Goal: Transaction & Acquisition: Purchase product/service

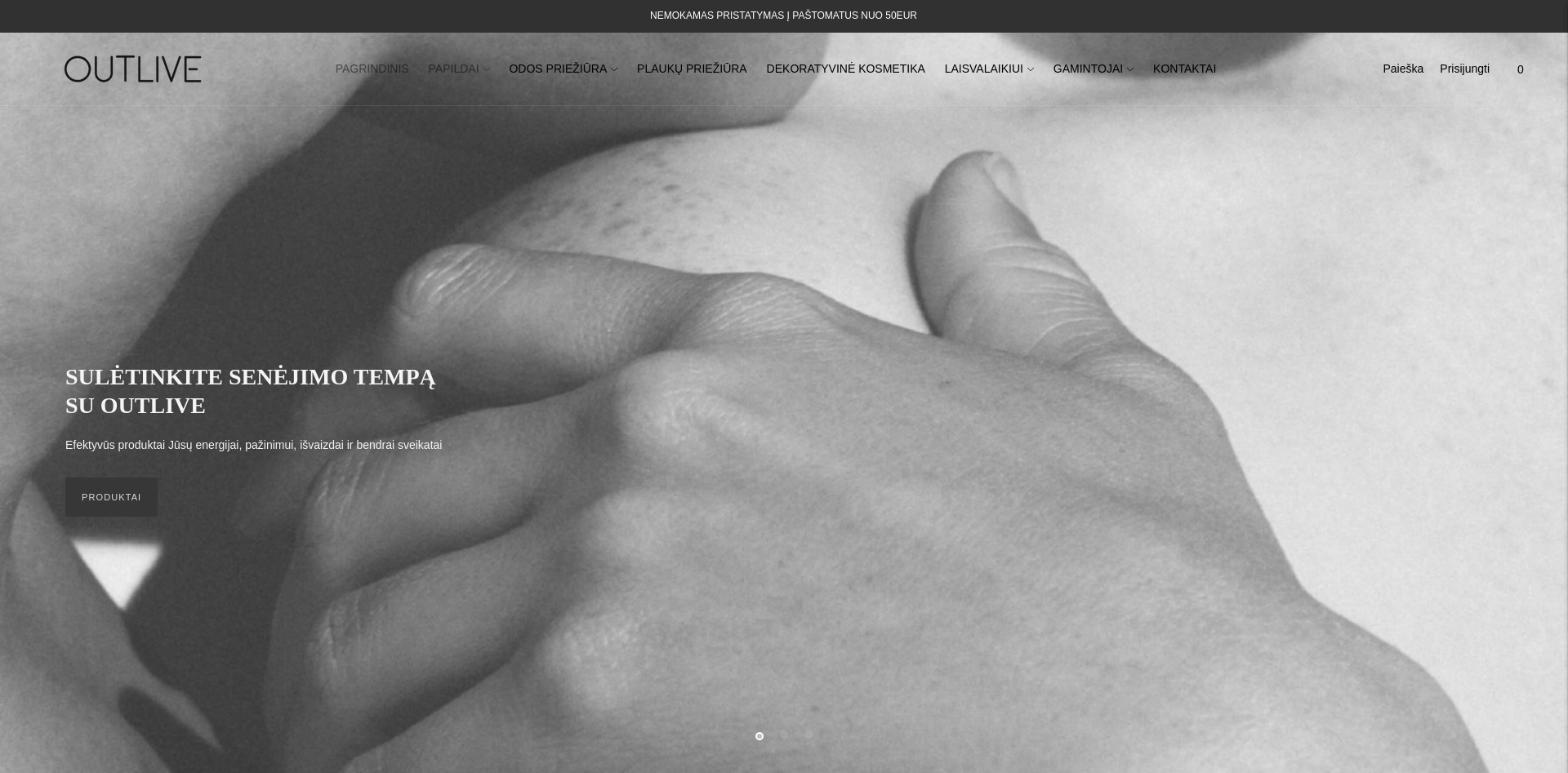
click at [485, 77] on link "PAPILDAI" at bounding box center [459, 69] width 61 height 36
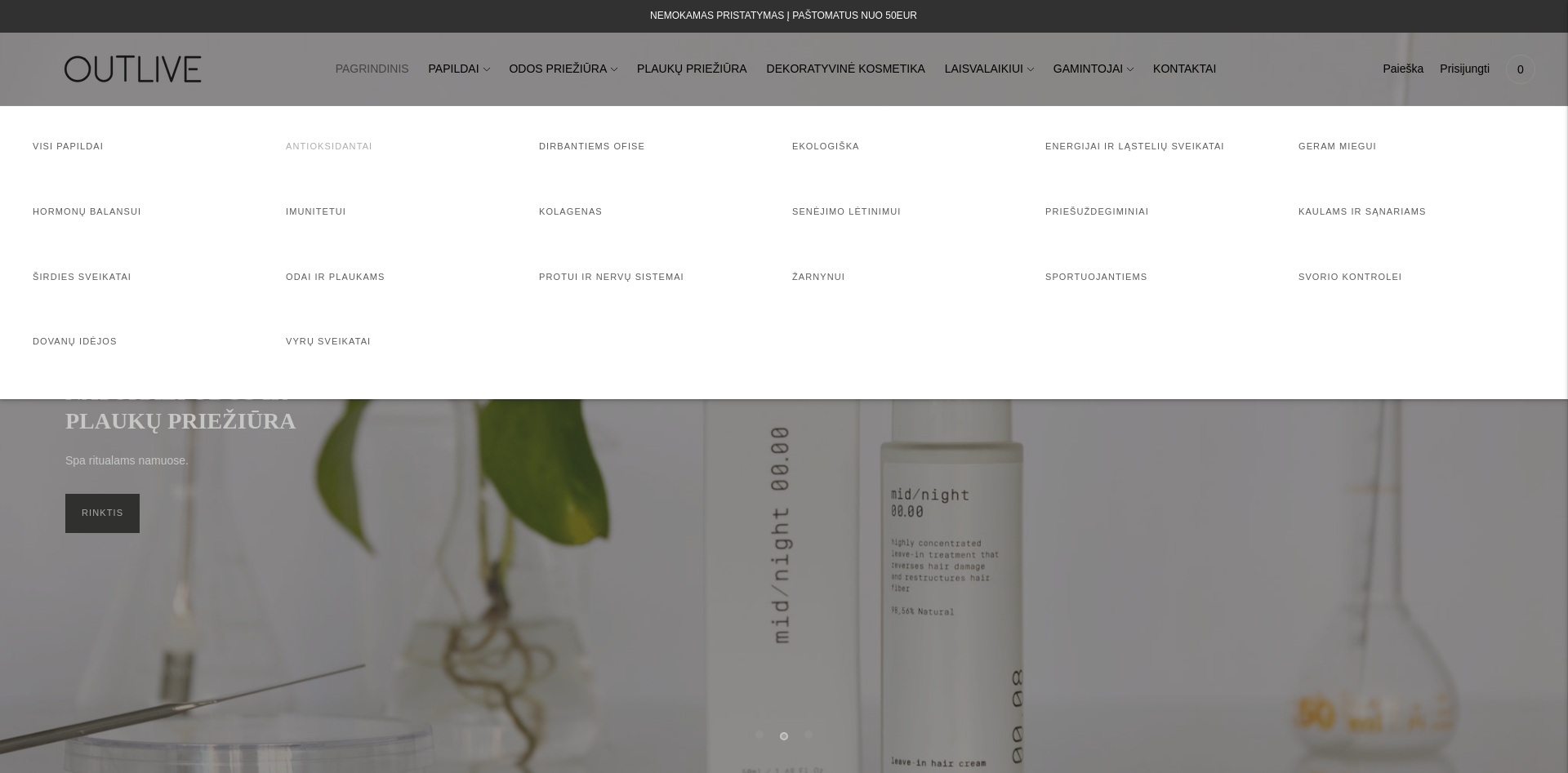
click at [315, 143] on link "Antioksidantai" at bounding box center [330, 146] width 87 height 10
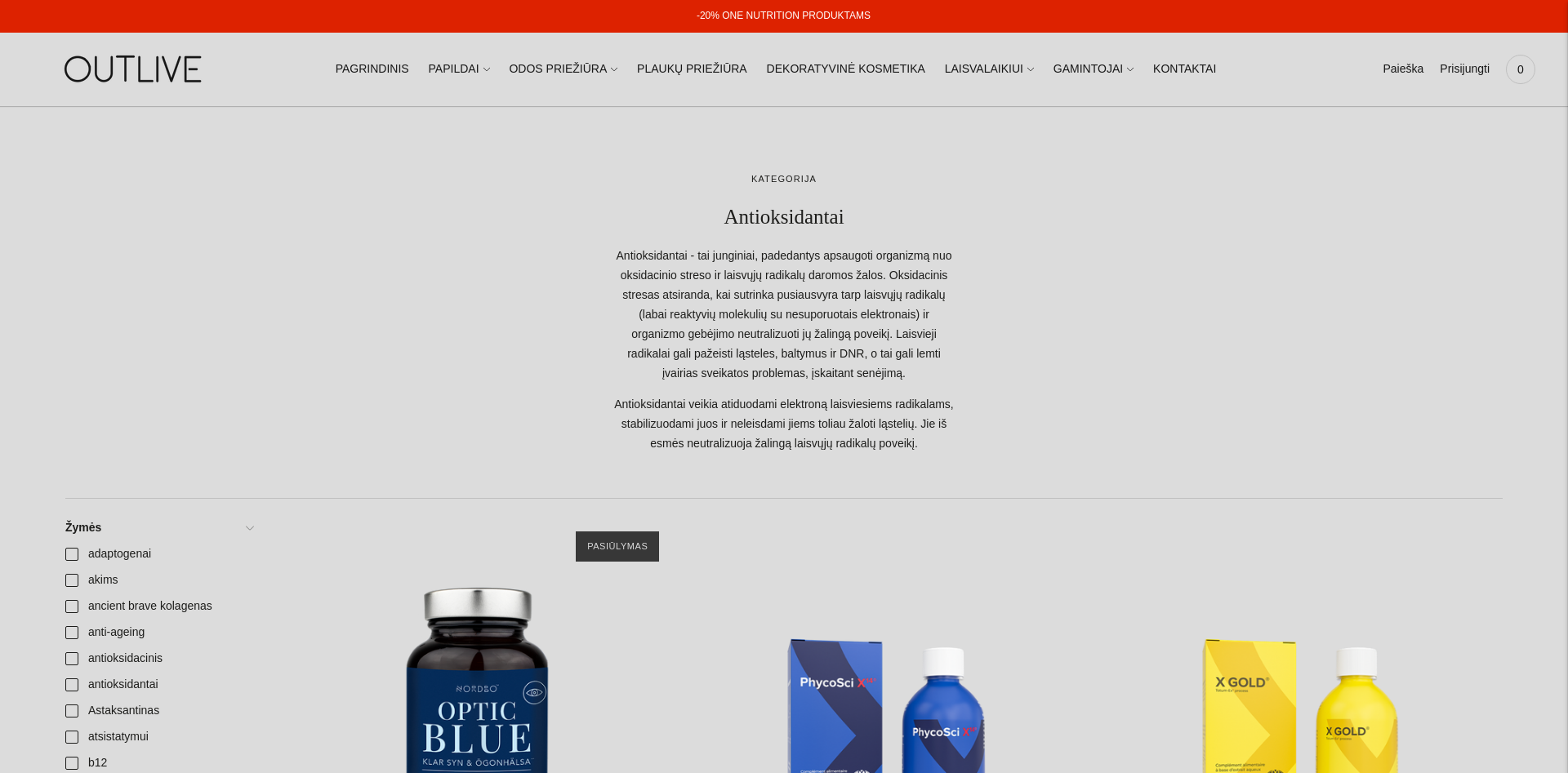
scroll to position [167, 0]
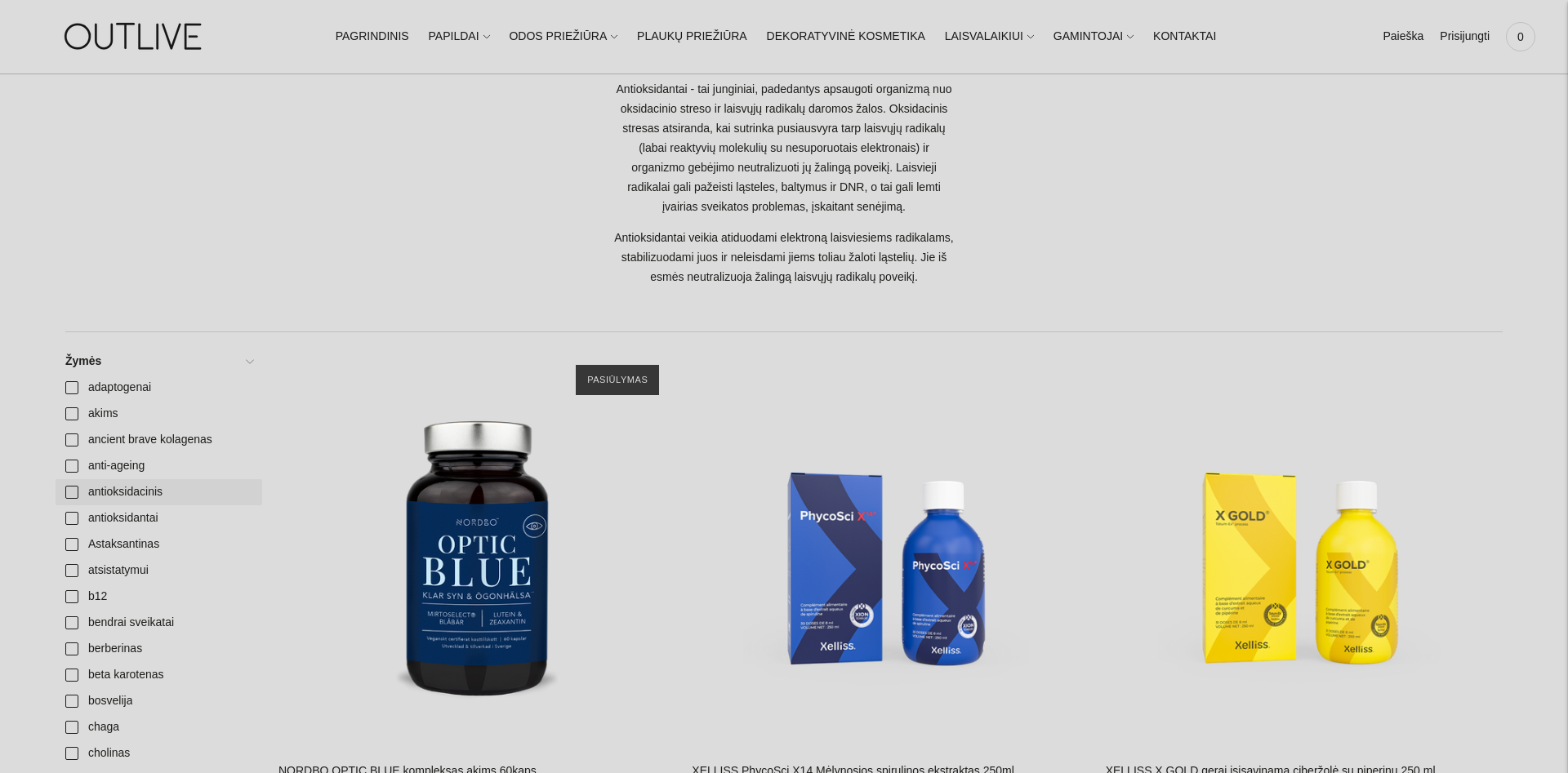
click at [143, 492] on link "antioksidacinis" at bounding box center [158, 493] width 206 height 26
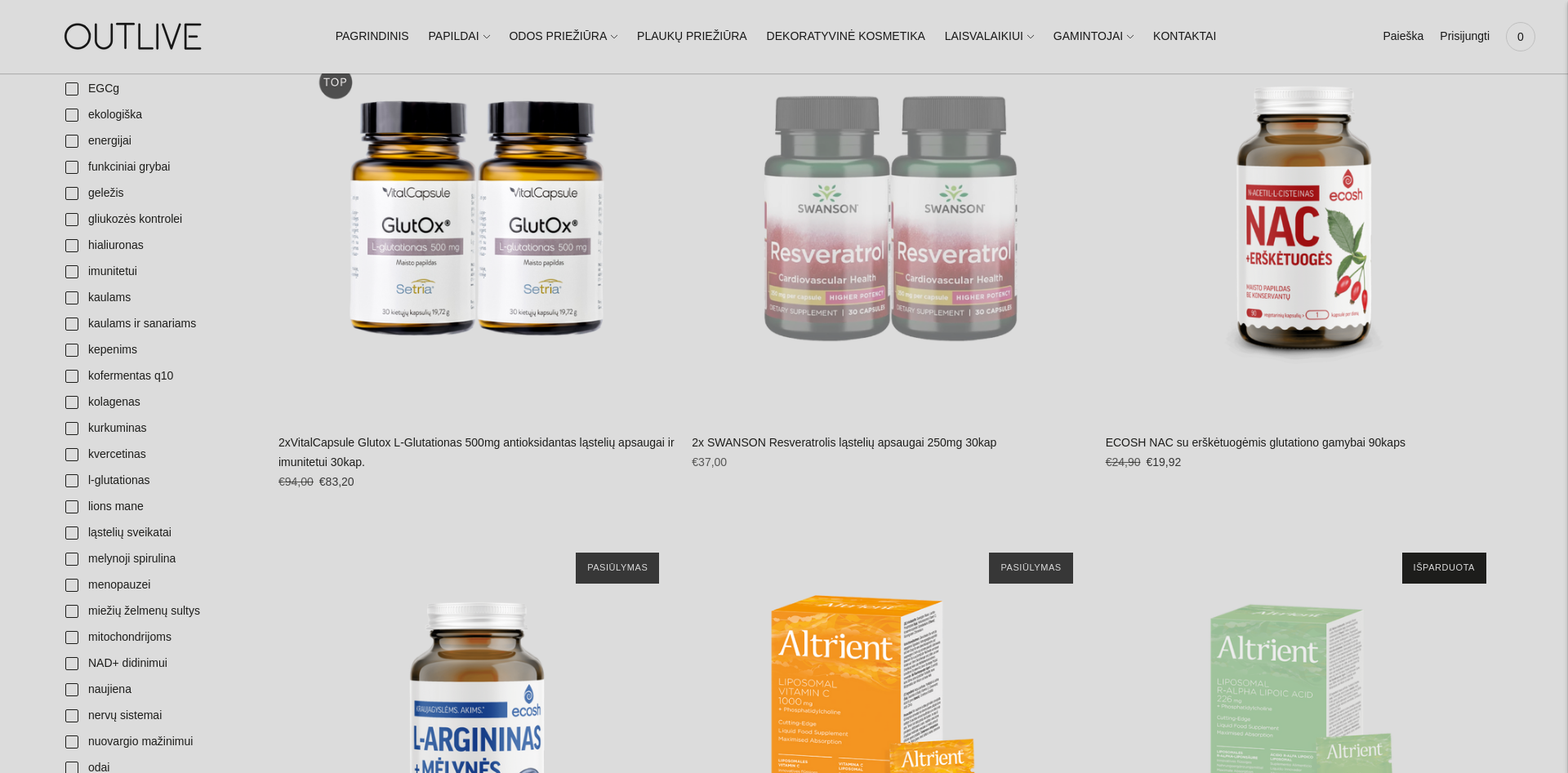
scroll to position [916, 0]
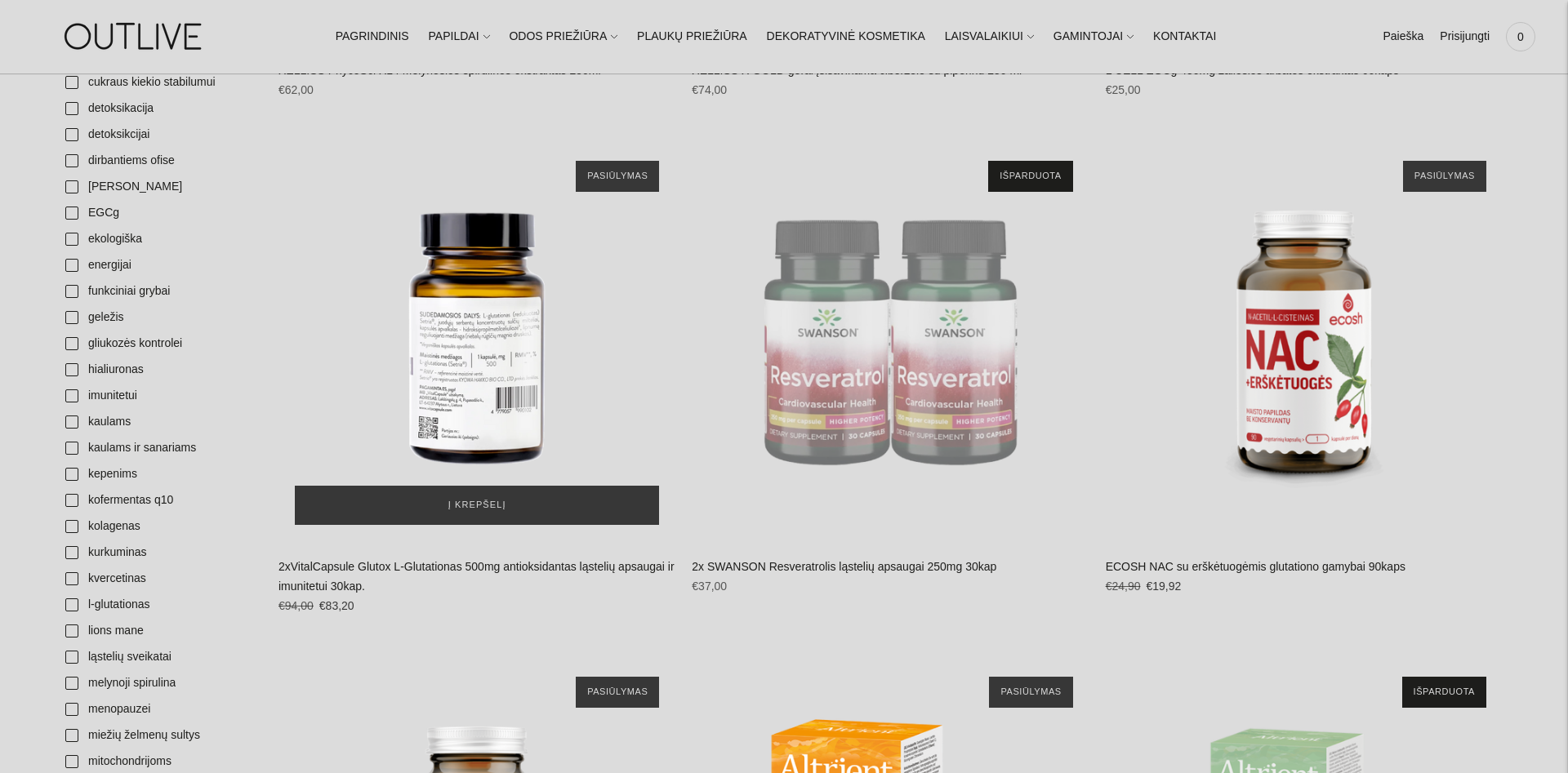
click at [605, 425] on div "2xVitalCapsule Glutox L-Glutationas 500mg antioksidantas ląstelių apsaugai ir i…" at bounding box center [477, 343] width 397 height 397
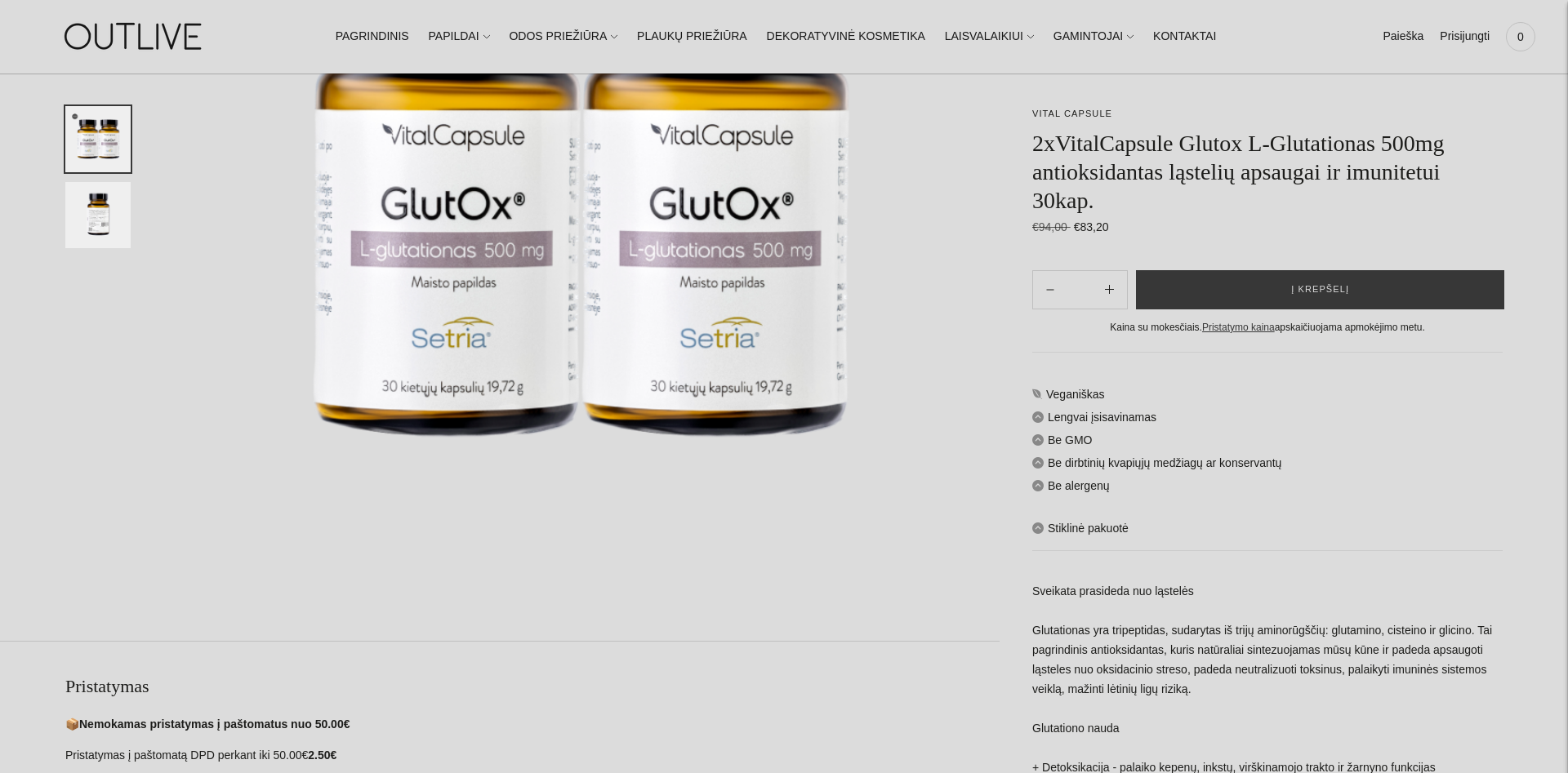
scroll to position [333, 0]
